Goal: Transaction & Acquisition: Purchase product/service

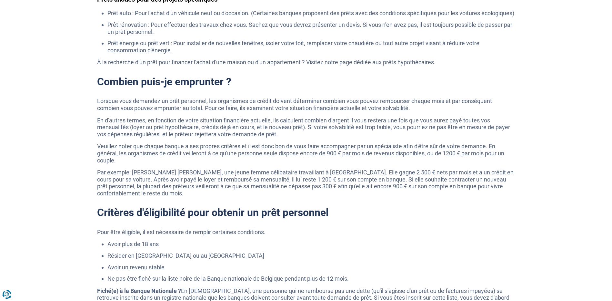
scroll to position [1387, 0]
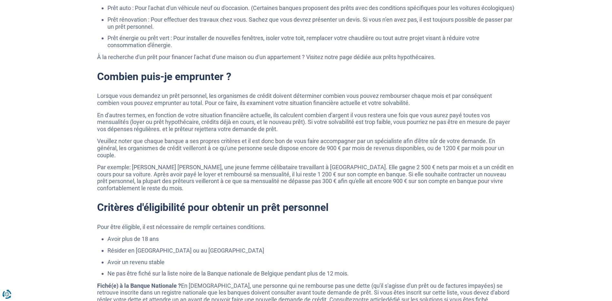
click at [64, 99] on section "Les autres types de prêts à la consommation pour des projets spécifiques Il est…" at bounding box center [306, 209] width 612 height 553
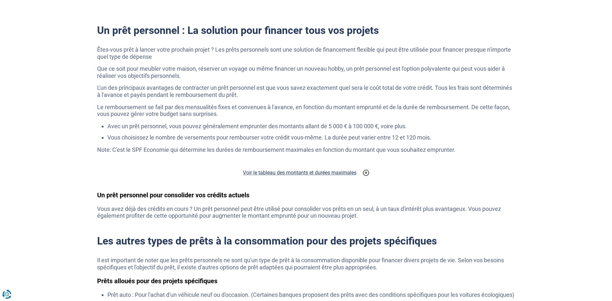
scroll to position [0, 0]
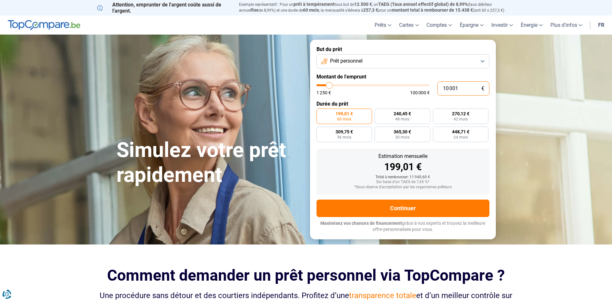
drag, startPoint x: 458, startPoint y: 89, endPoint x: 326, endPoint y: 105, distance: 132.6
click at [340, 102] on form "But du prêt Prêt personnel Montant de l'emprunt 10 001 € 1 250 € 100 000 € Duré…" at bounding box center [403, 139] width 186 height 199
type input "1"
type input "1250"
type input "10"
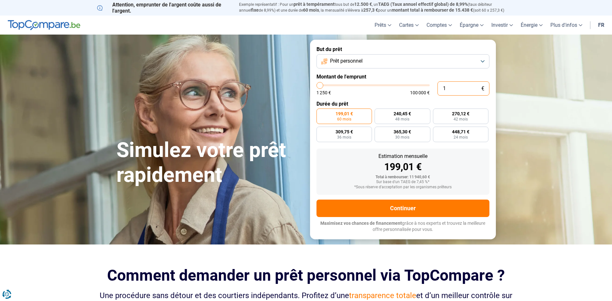
type input "1250"
type input "100"
type input "1250"
type input "1 000"
type input "1250"
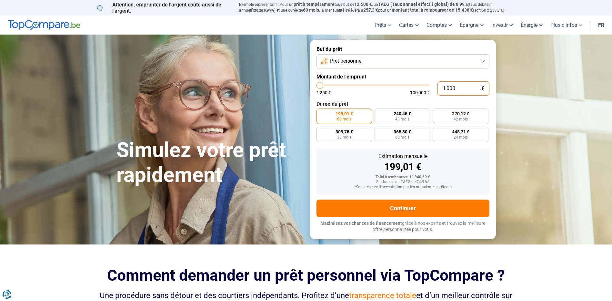
type input "10 000"
type input "10000"
radio input "true"
type input "10 000"
click at [362, 58] on span "Prêt personnel" at bounding box center [346, 60] width 33 height 7
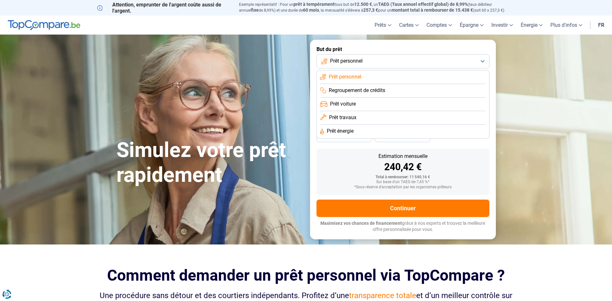
click at [354, 87] on span "Regroupement de crédits" at bounding box center [357, 90] width 56 height 7
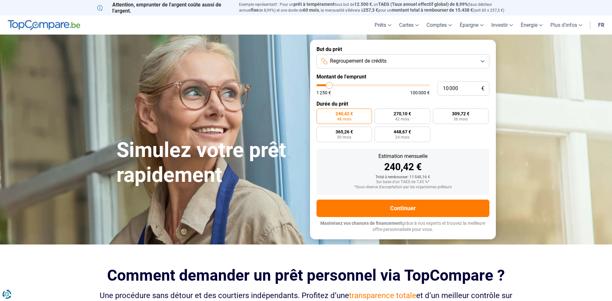
click at [344, 62] on span "Regroupement de crédits" at bounding box center [358, 60] width 56 height 7
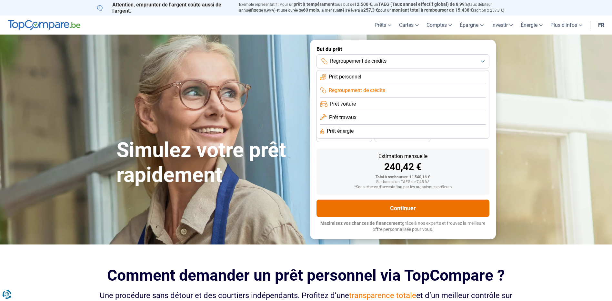
click at [377, 208] on button "Continuer" at bounding box center [403, 207] width 173 height 17
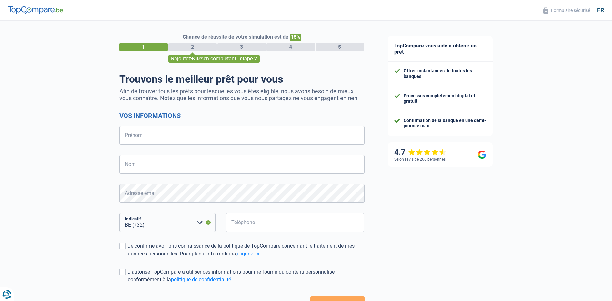
select select "32"
